Goal: Task Accomplishment & Management: Complete application form

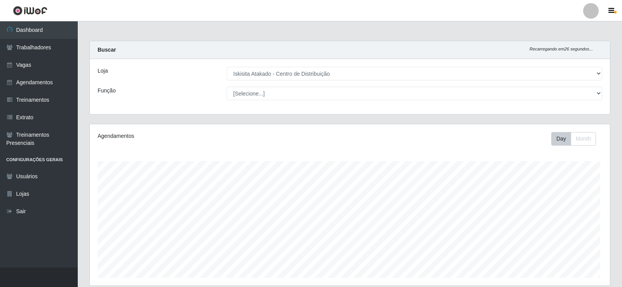
select select "425"
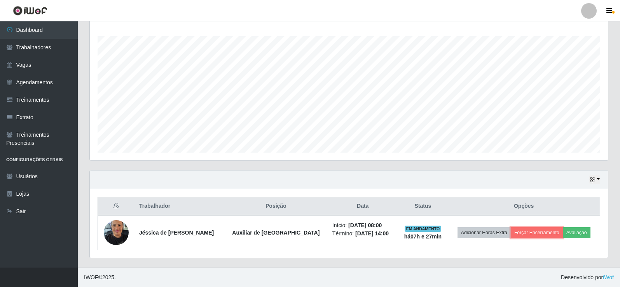
click at [535, 230] on button "Forçar Encerramento" at bounding box center [537, 232] width 52 height 11
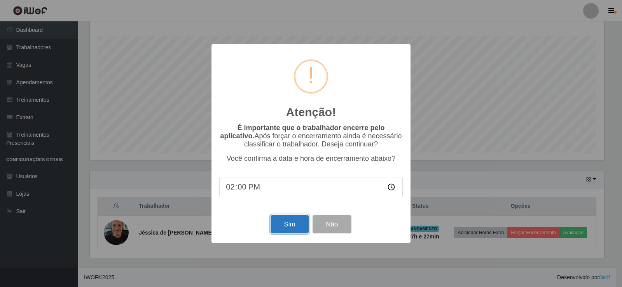
click at [293, 227] on button "Sim" at bounding box center [290, 224] width 38 height 18
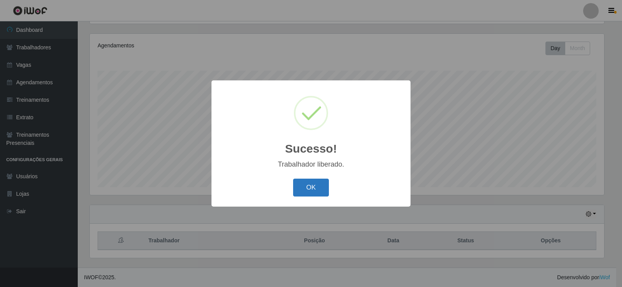
click at [315, 187] on button "OK" at bounding box center [311, 188] width 36 height 18
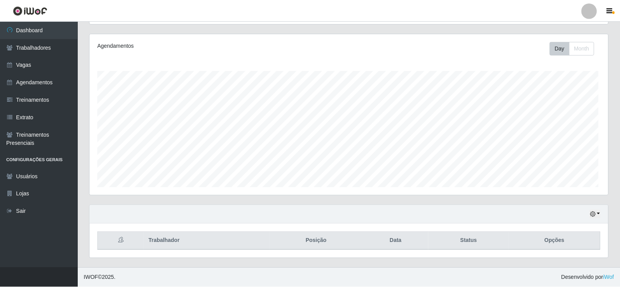
scroll to position [388713, 388356]
click at [597, 214] on button "button" at bounding box center [595, 214] width 11 height 9
click at [567, 186] on button "1 Semana" at bounding box center [569, 185] width 61 height 16
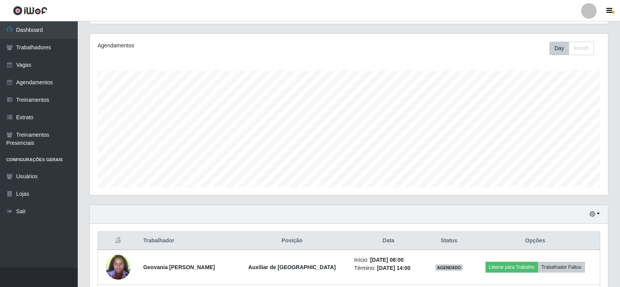
click at [348, 199] on div "Agendamentos Day Month 14/07 Agendamentos 12" at bounding box center [349, 118] width 531 height 171
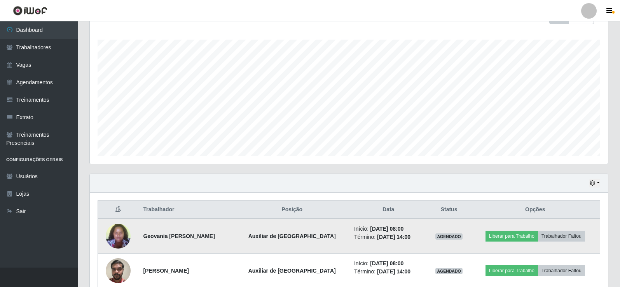
scroll to position [160, 0]
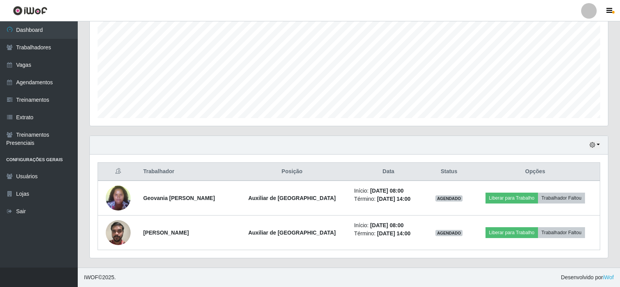
click at [560, 130] on div "Agendamentos Day Month 14/07 Agendamentos 12" at bounding box center [349, 49] width 531 height 171
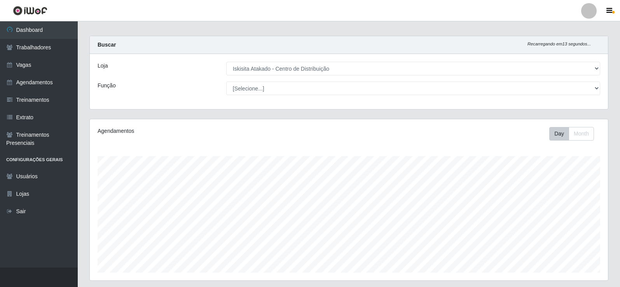
scroll to position [0, 0]
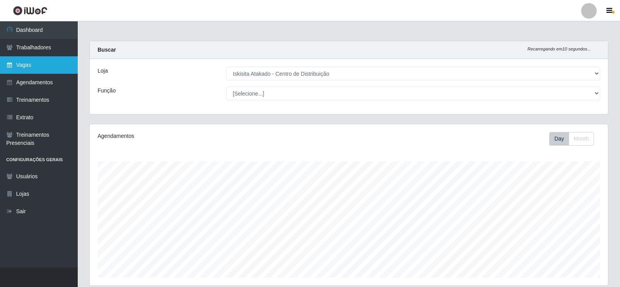
click at [43, 63] on link "Vagas" at bounding box center [39, 64] width 78 height 17
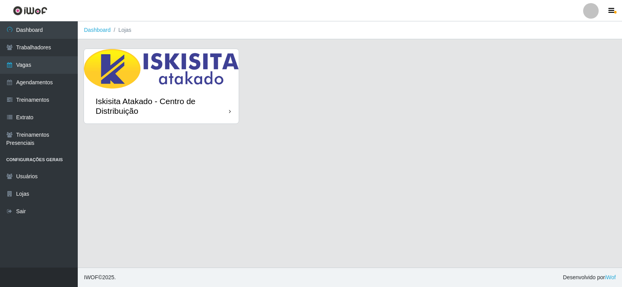
click at [134, 73] on img at bounding box center [161, 69] width 155 height 40
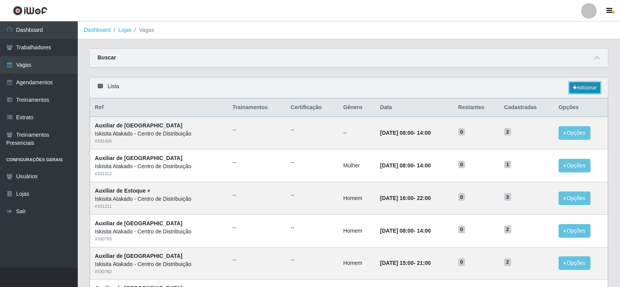
click at [594, 89] on link "Adicionar" at bounding box center [585, 87] width 31 height 11
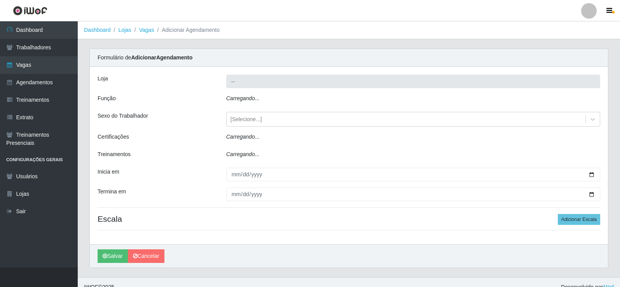
type input "Iskisita Atakado - Centro de Distribuição"
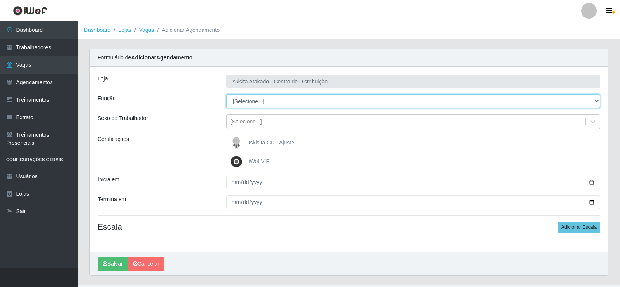
click at [249, 102] on select "[Selecione...] Auxiliar de Estoque Auxiliar de Estoque + Auxiliar de Estoque ++…" at bounding box center [413, 101] width 374 height 14
select select "75"
click at [226, 94] on select "[Selecione...] Auxiliar de Estoque Auxiliar de Estoque + Auxiliar de Estoque ++…" at bounding box center [413, 101] width 374 height 14
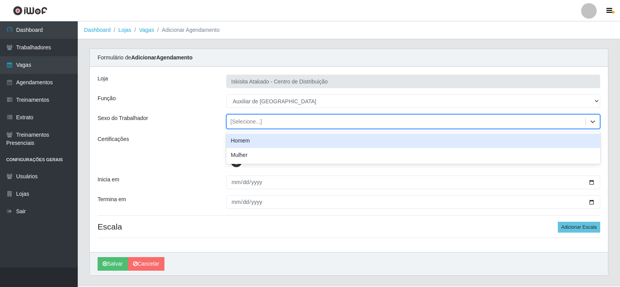
click at [255, 119] on div "[Selecione...]" at bounding box center [246, 122] width 31 height 8
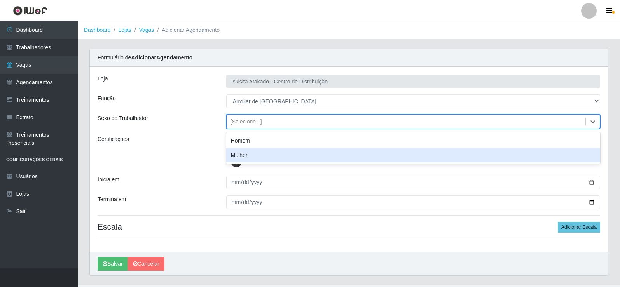
click at [243, 151] on div "Mulher" at bounding box center [413, 155] width 374 height 14
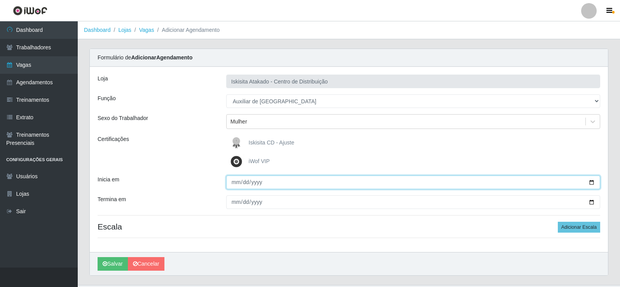
click at [233, 185] on input "Inicia em" at bounding box center [413, 183] width 374 height 14
type input "[DATE]"
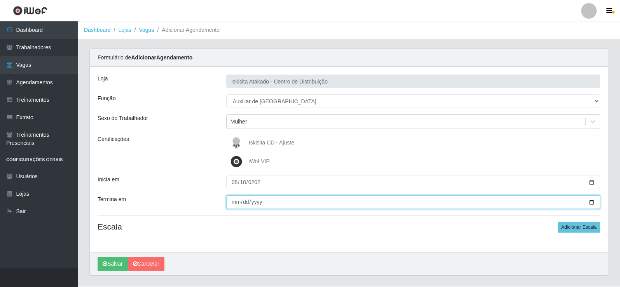
click at [234, 201] on input "Termina em" at bounding box center [413, 203] width 374 height 14
type input "[DATE]"
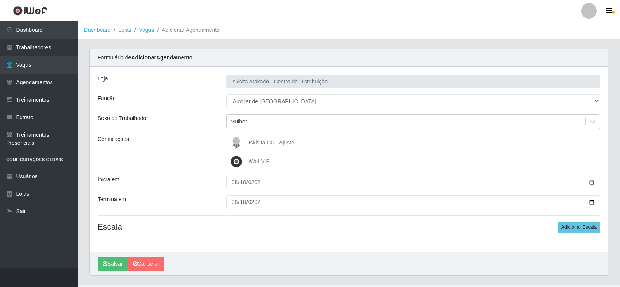
click at [583, 220] on div "[PERSON_NAME] Atakado - Centro de Distribuição Função [Selecione...] Auxiliar d…" at bounding box center [349, 159] width 518 height 185
click at [588, 226] on button "Adicionar Escala" at bounding box center [579, 227] width 42 height 11
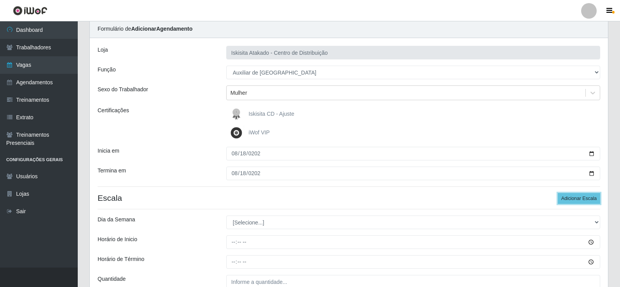
scroll to position [103, 0]
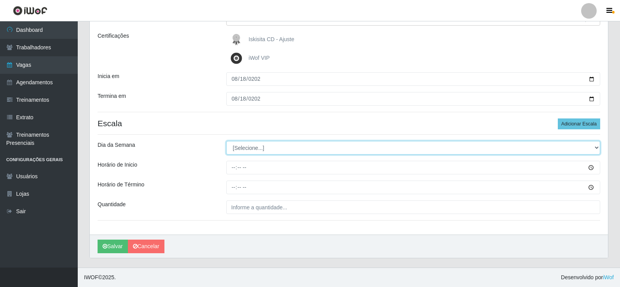
click at [242, 147] on select "[Selecione...] Segunda Terça Quarta Quinta Sexta Sábado Domingo" at bounding box center [413, 148] width 374 height 14
select select "1"
click at [226, 141] on select "[Selecione...] Segunda Terça Quarta Quinta Sexta Sábado Domingo" at bounding box center [413, 148] width 374 height 14
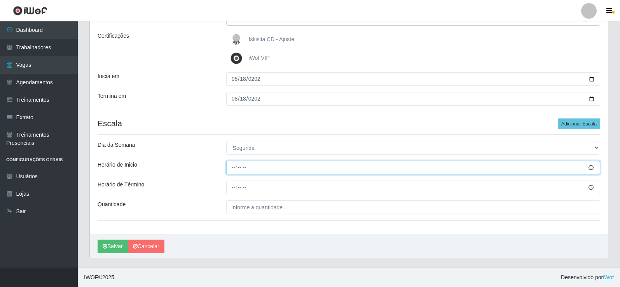
click at [229, 171] on input "Horário de Inicio" at bounding box center [413, 168] width 374 height 14
type input "08:00"
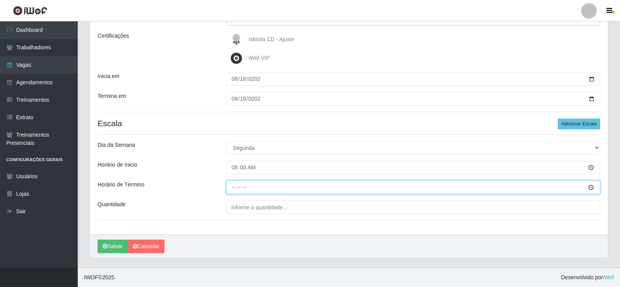
click at [233, 190] on input "Horário de Término" at bounding box center [413, 188] width 374 height 14
type input "14:00"
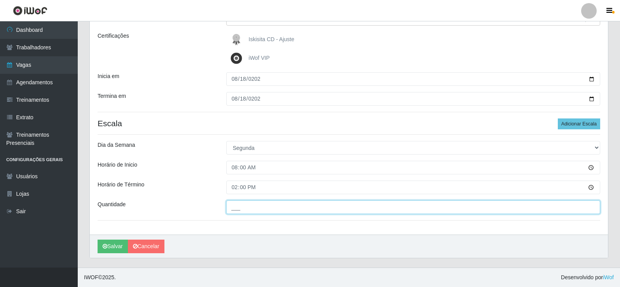
click at [251, 212] on input "___" at bounding box center [413, 208] width 374 height 14
type input "1__"
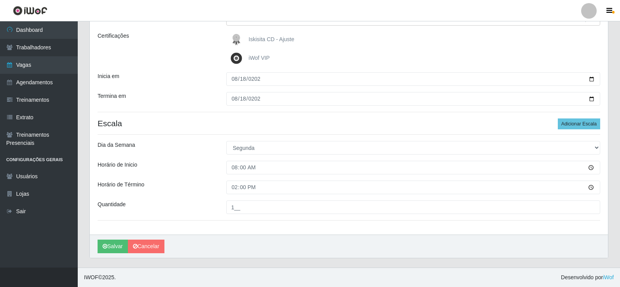
click at [189, 91] on div "[PERSON_NAME] Atakado - Centro de Distribuição Função [Selecione...] Auxiliar d…" at bounding box center [349, 98] width 518 height 271
click at [123, 247] on button "Salvar" at bounding box center [113, 247] width 30 height 14
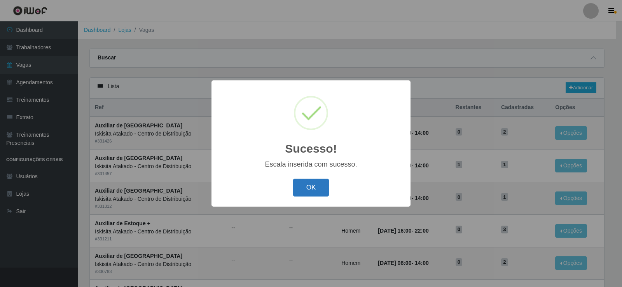
click at [308, 190] on button "OK" at bounding box center [311, 188] width 36 height 18
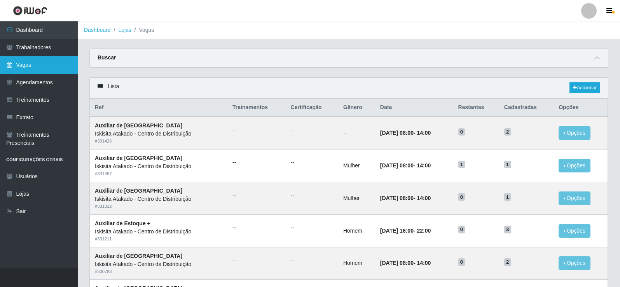
click at [49, 61] on link "Vagas" at bounding box center [39, 64] width 78 height 17
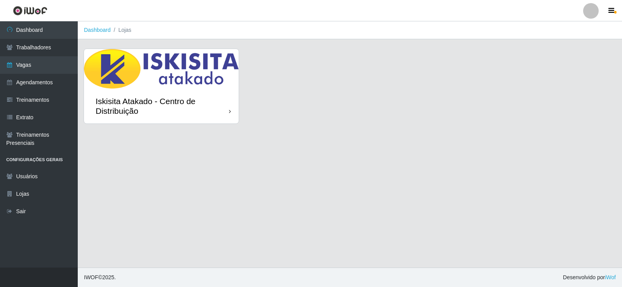
click at [205, 76] on img at bounding box center [161, 69] width 155 height 40
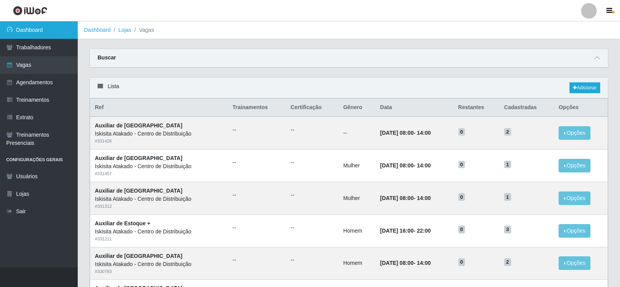
click at [33, 30] on link "Dashboard" at bounding box center [39, 29] width 78 height 17
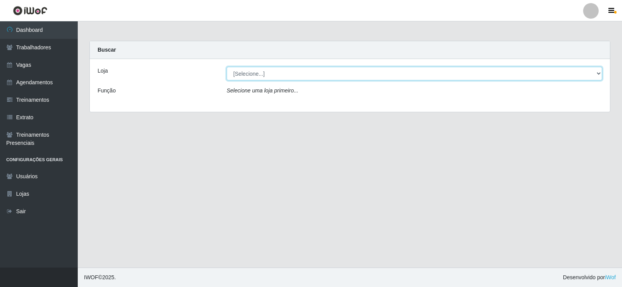
click at [362, 72] on select "[Selecione...] Iskisita Atakado - Centro de Distribuição" at bounding box center [415, 74] width 376 height 14
select select "425"
click at [227, 67] on select "[Selecione...] Iskisita Atakado - Centro de Distribuição" at bounding box center [415, 74] width 376 height 14
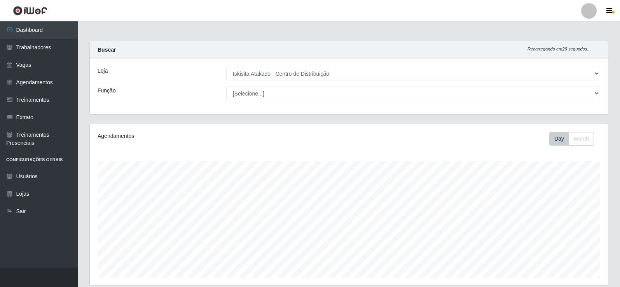
click at [482, 11] on header "Perfil Alterar Senha Sair" at bounding box center [310, 10] width 620 height 21
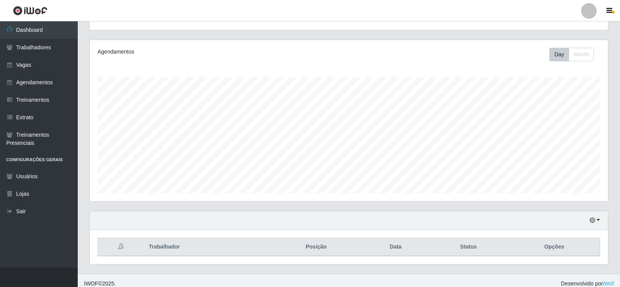
scroll to position [91, 0]
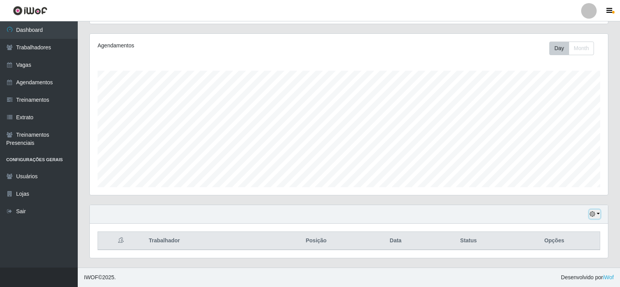
click at [596, 216] on button "button" at bounding box center [595, 214] width 11 height 9
click at [568, 181] on button "1 Semana" at bounding box center [569, 185] width 61 height 16
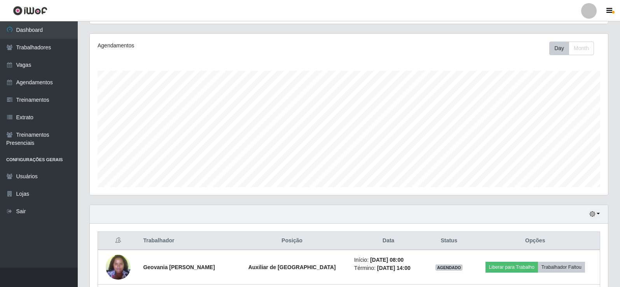
click at [443, 199] on div "Agendamentos Day Month" at bounding box center [349, 118] width 531 height 171
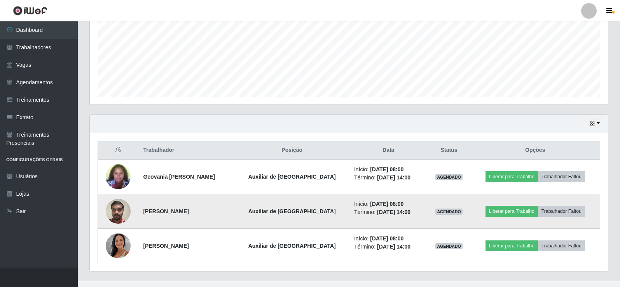
scroll to position [194, 0]
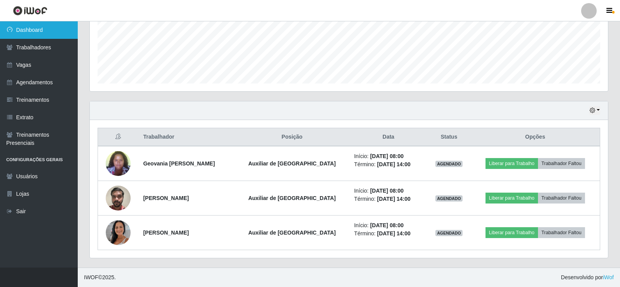
click at [58, 33] on link "Dashboard" at bounding box center [39, 29] width 78 height 17
